Goal: Task Accomplishment & Management: Manage account settings

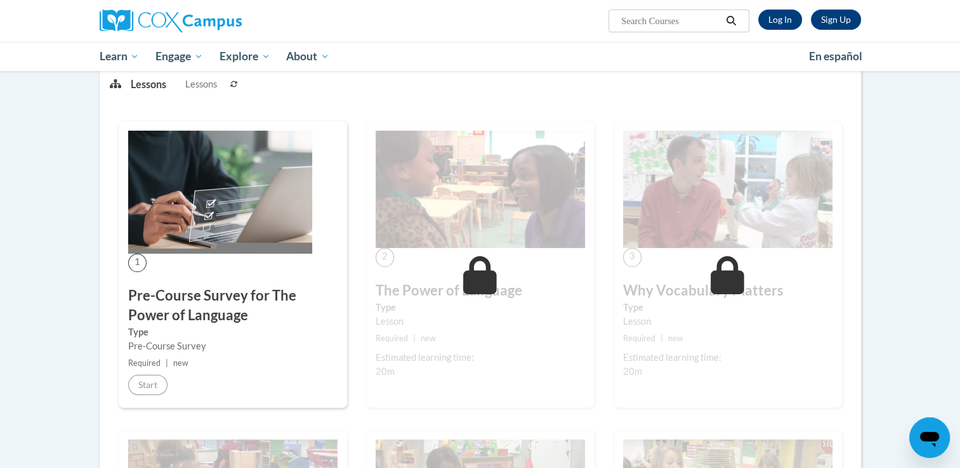
scroll to position [171, 0]
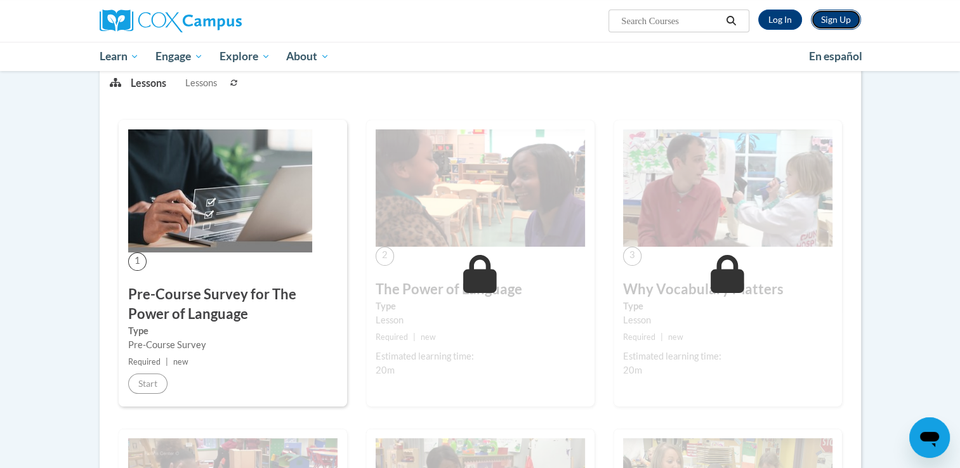
click at [845, 24] on link "Sign Up" at bounding box center [836, 20] width 50 height 20
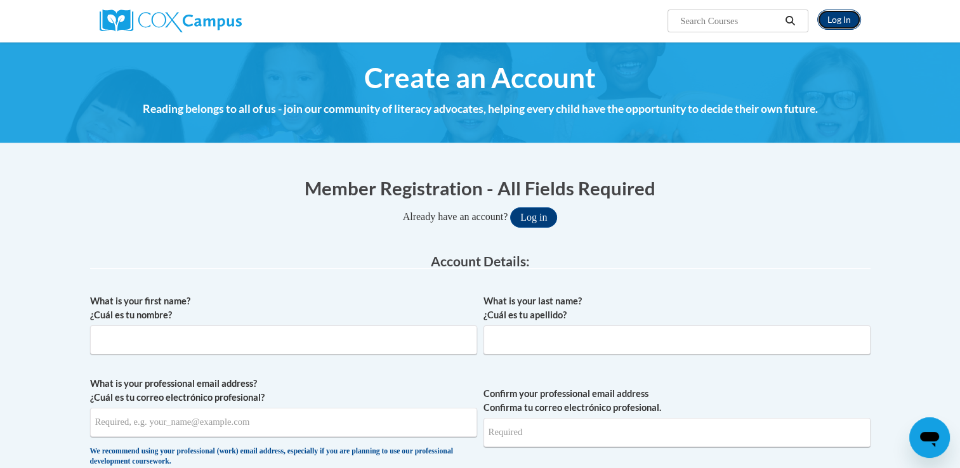
click at [846, 11] on link "Log In" at bounding box center [839, 20] width 44 height 20
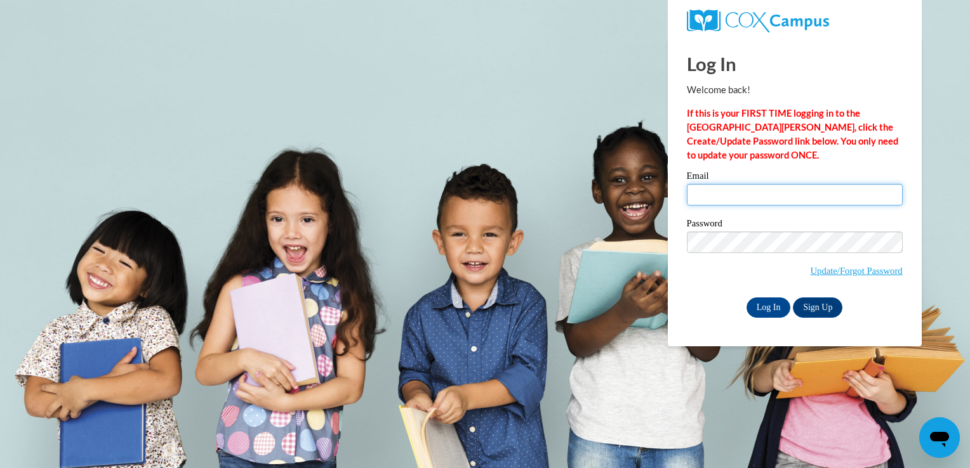
click at [815, 193] on input "Email" at bounding box center [795, 195] width 216 height 22
type input "hheacock02@pathfinderservices.org"
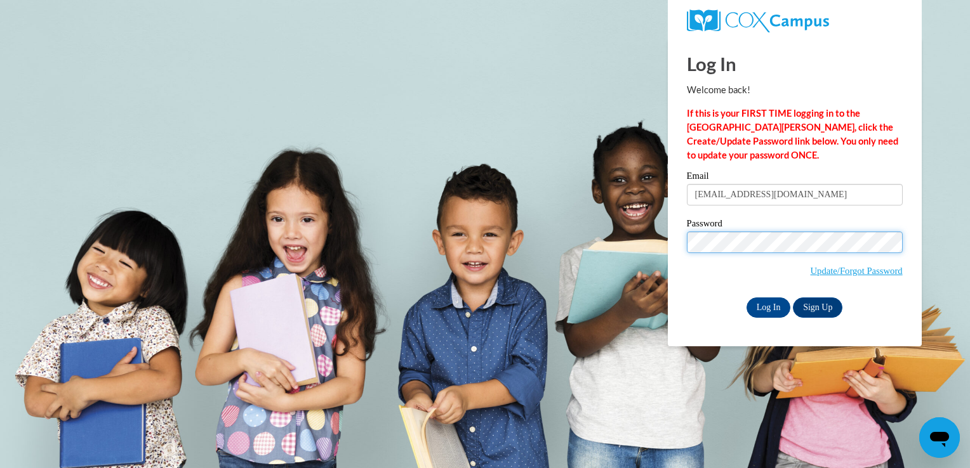
click at [746, 298] on input "Log In" at bounding box center [768, 308] width 44 height 20
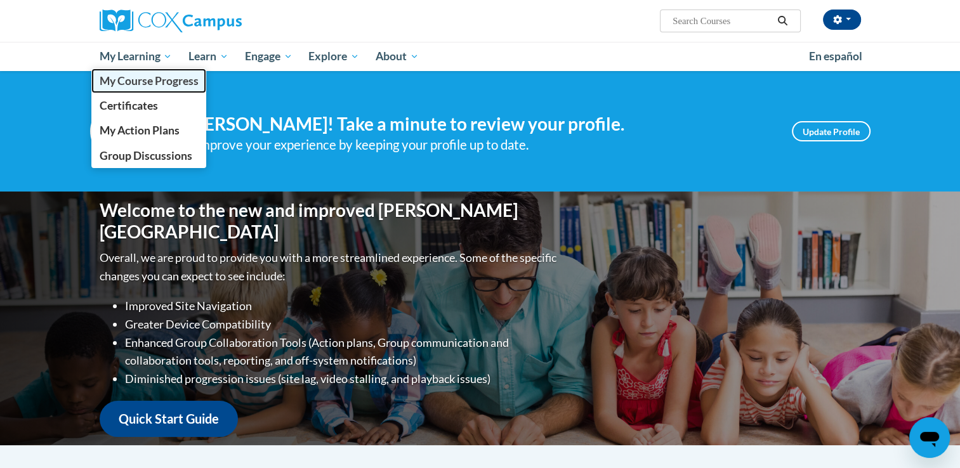
click at [150, 85] on span "My Course Progress" at bounding box center [148, 80] width 99 height 13
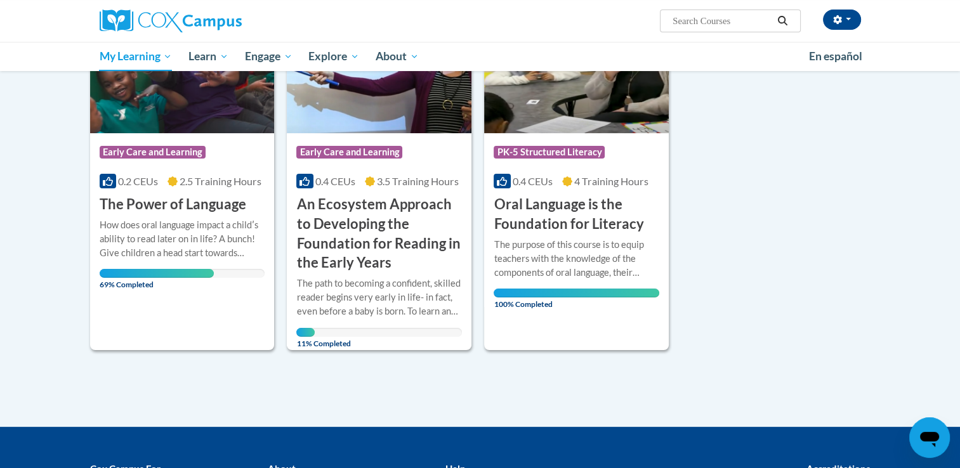
scroll to position [213, 0]
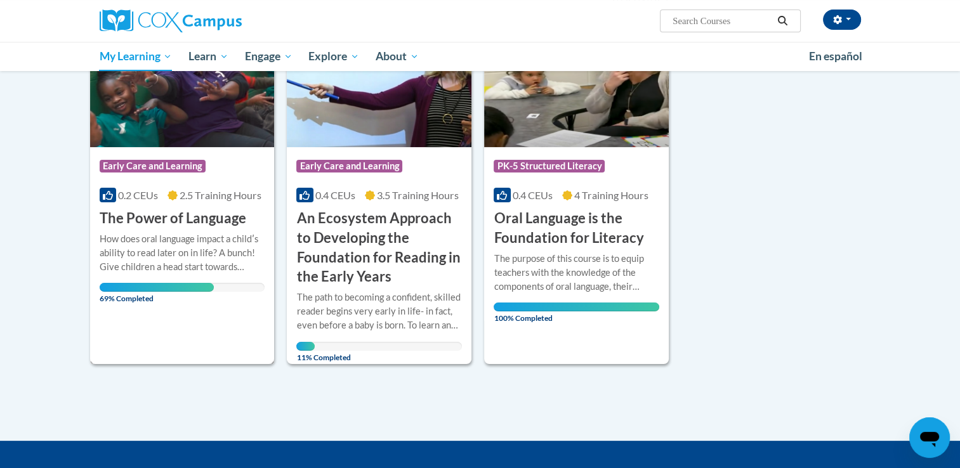
click at [188, 173] on span "Early Care and Learning" at bounding box center [154, 168] width 109 height 16
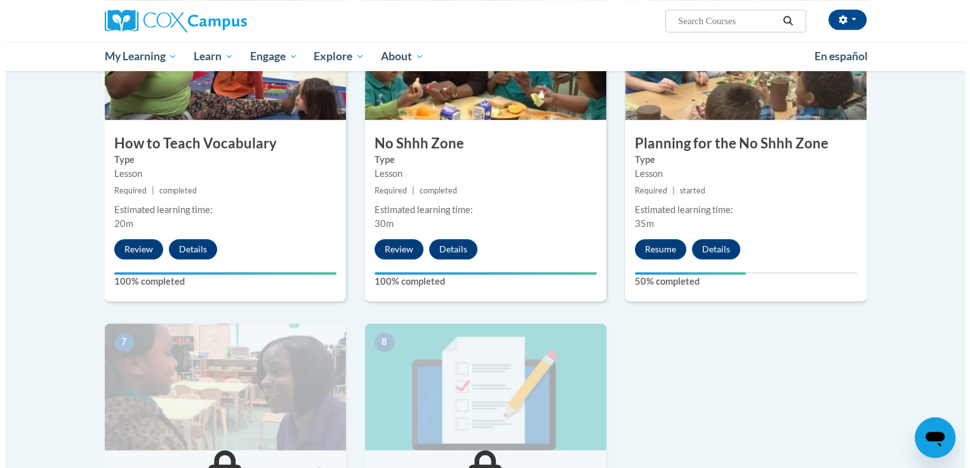
scroll to position [670, 0]
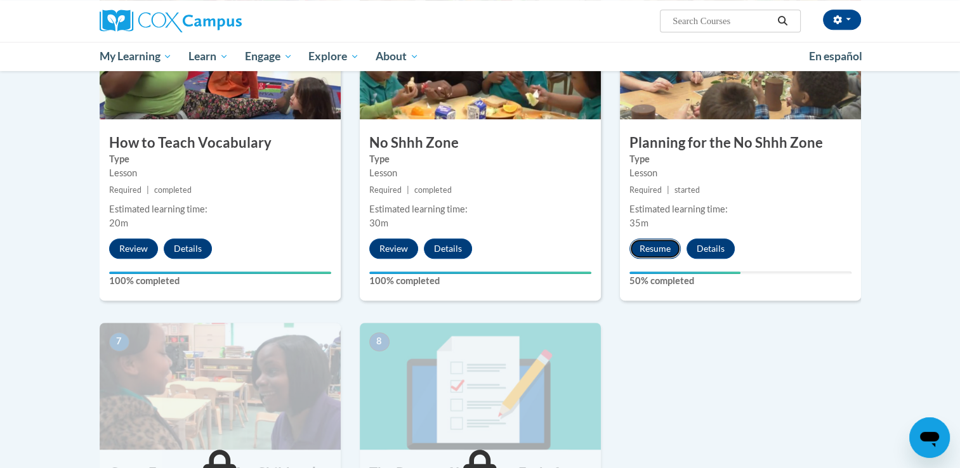
click at [650, 251] on button "Resume" at bounding box center [654, 249] width 51 height 20
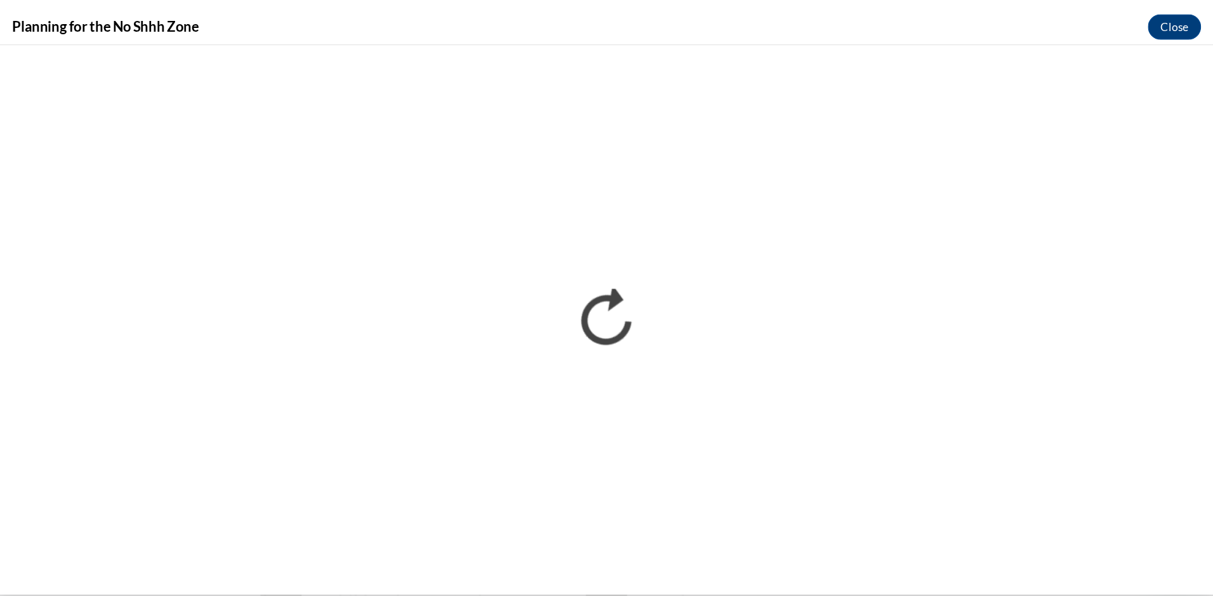
scroll to position [0, 0]
